Goal: Entertainment & Leisure: Consume media (video, audio)

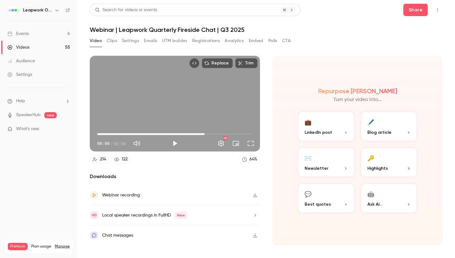
click at [204, 134] on span "40:40" at bounding box center [174, 134] width 155 height 10
click at [215, 133] on span "40:40" at bounding box center [174, 134] width 155 height 10
click at [221, 134] on span "44:46" at bounding box center [174, 134] width 155 height 10
click at [227, 134] on span "49:13" at bounding box center [174, 134] width 155 height 10
click at [231, 134] on span "50:38" at bounding box center [174, 134] width 155 height 10
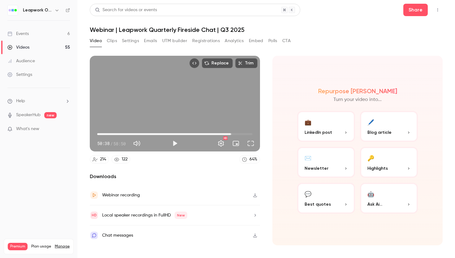
click at [230, 134] on span "50:38" at bounding box center [231, 134] width 2 height 2
click at [234, 134] on span "49:48" at bounding box center [174, 134] width 155 height 10
click at [236, 134] on span "52:30" at bounding box center [236, 134] width 2 height 2
click at [240, 134] on span "52:30" at bounding box center [174, 134] width 155 height 10
click at [245, 134] on span "54:02" at bounding box center [174, 134] width 155 height 10
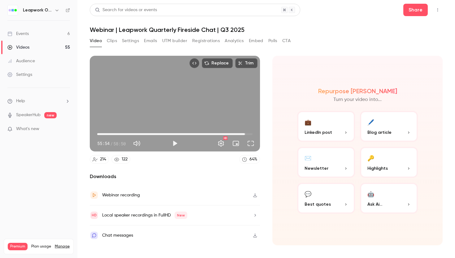
click at [224, 132] on span "55:54" at bounding box center [174, 134] width 155 height 10
click at [217, 133] on span "45:14" at bounding box center [174, 134] width 155 height 10
click at [210, 133] on span "45:14" at bounding box center [174, 134] width 155 height 10
click at [207, 134] on span "42:53" at bounding box center [174, 134] width 155 height 10
click at [212, 134] on span "43:29" at bounding box center [174, 134] width 155 height 10
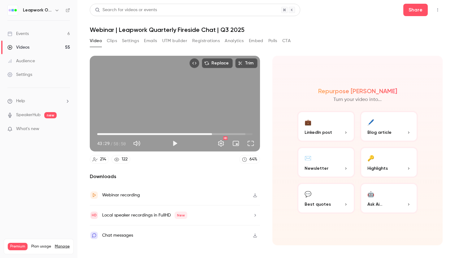
click at [213, 134] on span "43:29" at bounding box center [212, 134] width 2 height 2
click at [215, 134] on span "44:18" at bounding box center [214, 134] width 2 height 2
click at [220, 133] on span "45:14" at bounding box center [174, 134] width 155 height 10
click at [223, 133] on span "47:49" at bounding box center [174, 134] width 155 height 10
click at [224, 133] on span "47:49" at bounding box center [223, 134] width 2 height 2
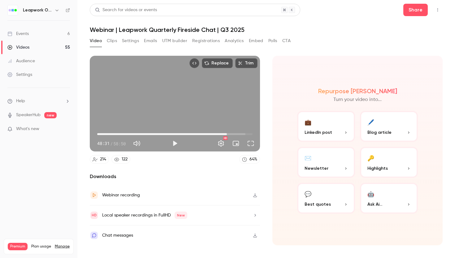
click at [227, 133] on span "49:06" at bounding box center [227, 134] width 2 height 2
click at [228, 133] on span "49:06" at bounding box center [227, 134] width 2 height 2
click at [230, 133] on span "50:09" at bounding box center [230, 134] width 2 height 2
click at [228, 134] on span "49:34" at bounding box center [228, 134] width 2 height 2
click at [229, 134] on span "49:34" at bounding box center [228, 134] width 2 height 2
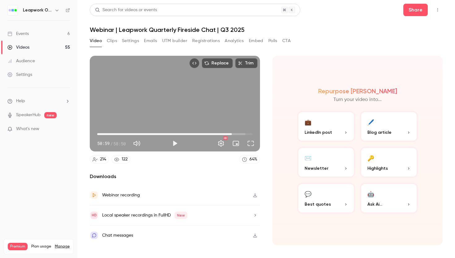
click at [232, 133] on span "50:59" at bounding box center [232, 134] width 2 height 2
click at [233, 133] on span "50:59" at bounding box center [232, 134] width 2 height 2
click at [234, 133] on span "52:02" at bounding box center [235, 134] width 2 height 2
click at [235, 133] on span "52:02" at bounding box center [235, 134] width 2 height 2
click at [236, 133] on span "52:23" at bounding box center [235, 134] width 2 height 2
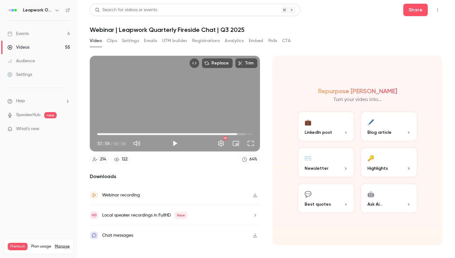
click at [238, 133] on span "52:58" at bounding box center [237, 134] width 2 height 2
click at [238, 133] on span "53:12" at bounding box center [238, 134] width 2 height 2
click at [241, 133] on span "54:23" at bounding box center [241, 134] width 2 height 2
click at [242, 133] on span "54:23" at bounding box center [241, 134] width 2 height 2
click at [243, 133] on span "55:19" at bounding box center [243, 134] width 2 height 2
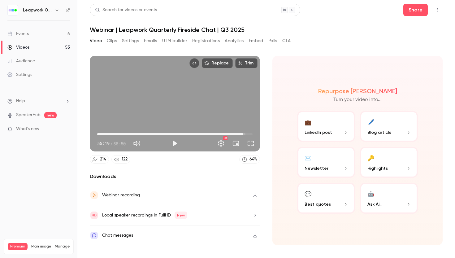
click at [246, 132] on span "55:19" at bounding box center [174, 134] width 155 height 10
click at [248, 133] on span "57:04" at bounding box center [248, 134] width 2 height 2
click at [249, 133] on span "57:04" at bounding box center [248, 134] width 2 height 2
click at [250, 133] on span "57:33" at bounding box center [249, 134] width 2 height 2
click at [251, 134] on span "58:08" at bounding box center [251, 134] width 2 height 2
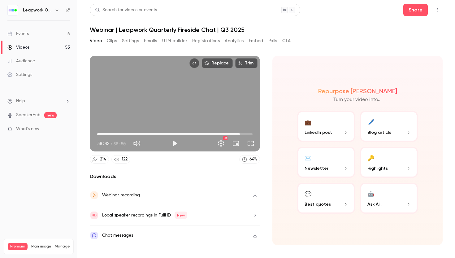
click at [240, 133] on span "54:02" at bounding box center [174, 134] width 155 height 10
click at [231, 134] on span "54:02" at bounding box center [174, 134] width 155 height 10
click at [228, 133] on span "49:41" at bounding box center [228, 134] width 2 height 2
click at [174, 144] on button "Play" at bounding box center [175, 143] width 12 height 12
click at [229, 133] on span "49:43" at bounding box center [228, 134] width 2 height 2
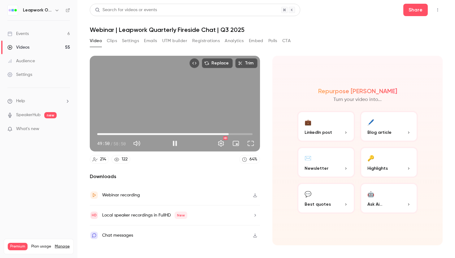
click at [230, 133] on span "49:50" at bounding box center [229, 134] width 2 height 2
click at [208, 133] on span "50:19" at bounding box center [174, 134] width 155 height 10
click at [195, 134] on span "42:05" at bounding box center [174, 134] width 155 height 10
click at [201, 133] on span "39:15" at bounding box center [174, 134] width 155 height 10
click at [208, 133] on span "41:50" at bounding box center [174, 134] width 155 height 10
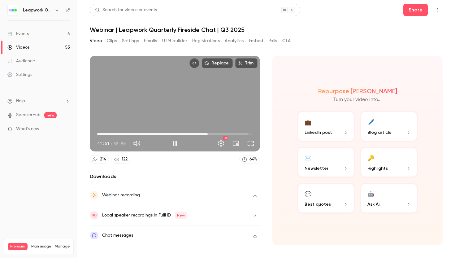
click at [211, 133] on span "41:51" at bounding box center [174, 134] width 155 height 10
click at [212, 133] on span "43:01" at bounding box center [211, 134] width 2 height 2
click at [215, 134] on span "44:32" at bounding box center [215, 134] width 2 height 2
click at [216, 133] on span "44:33" at bounding box center [215, 134] width 2 height 2
click at [218, 133] on span "45:23" at bounding box center [217, 134] width 2 height 2
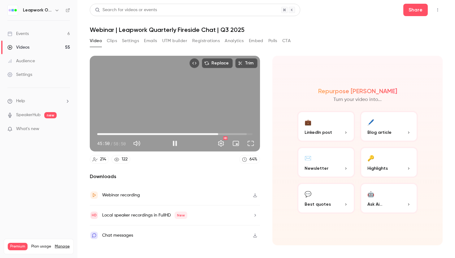
click at [219, 133] on span "45:50" at bounding box center [218, 134] width 2 height 2
click at [221, 133] on span "46:39" at bounding box center [220, 134] width 2 height 2
click at [175, 145] on button "Pause" at bounding box center [175, 143] width 12 height 12
click at [251, 144] on button "Full screen" at bounding box center [250, 143] width 12 height 12
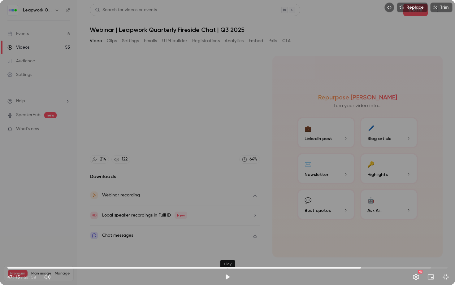
click at [228, 257] on button "Play" at bounding box center [227, 276] width 12 height 12
click at [363, 257] on span "47:37" at bounding box center [363, 267] width 2 height 2
click at [368, 257] on span "47:41" at bounding box center [227, 267] width 440 height 10
click at [373, 257] on span "48:57" at bounding box center [227, 267] width 440 height 10
click at [379, 257] on span "48:57" at bounding box center [227, 267] width 440 height 10
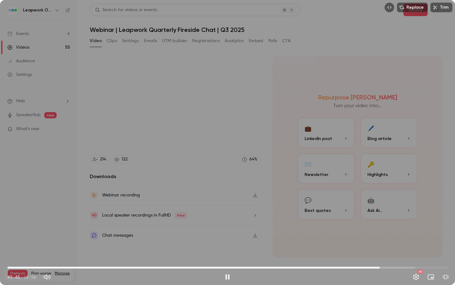
click at [383, 257] on span "49:45" at bounding box center [227, 267] width 440 height 10
click at [381, 257] on span "50:01" at bounding box center [381, 267] width 2 height 2
click at [390, 257] on span "51:13" at bounding box center [227, 267] width 440 height 10
click at [391, 257] on span "51:14" at bounding box center [390, 267] width 2 height 2
click at [227, 257] on button "Pause" at bounding box center [227, 276] width 12 height 12
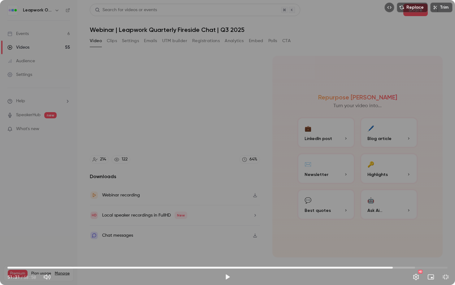
type input "******"
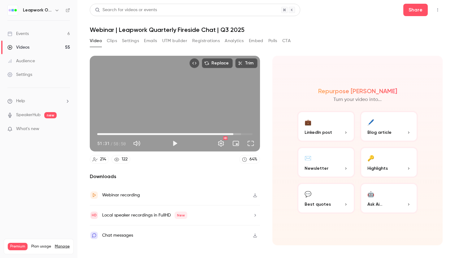
click at [95, 40] on button "Video" at bounding box center [96, 41] width 12 height 10
click at [255, 195] on icon "button" at bounding box center [255, 195] width 4 height 4
type input "******"
